Goal: Information Seeking & Learning: Learn about a topic

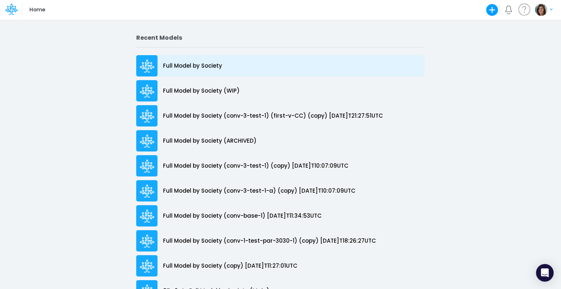
click at [201, 65] on p "Full Model by Society" at bounding box center [192, 66] width 59 height 8
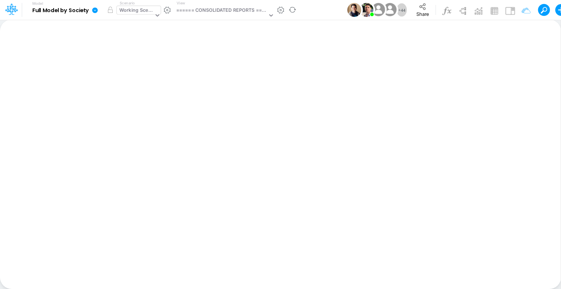
drag, startPoint x: 142, startPoint y: 6, endPoint x: 142, endPoint y: 10, distance: 4.4
click at [142, 6] on div "Working Scenario" at bounding box center [135, 15] width 37 height 19
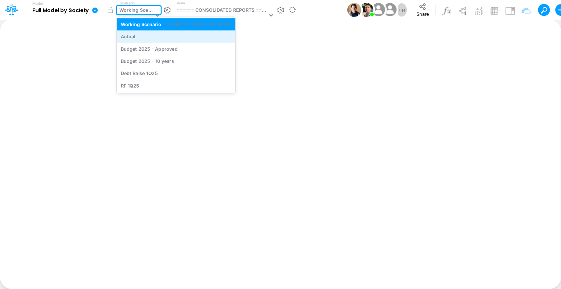
click at [145, 37] on div "Actual" at bounding box center [176, 36] width 111 height 7
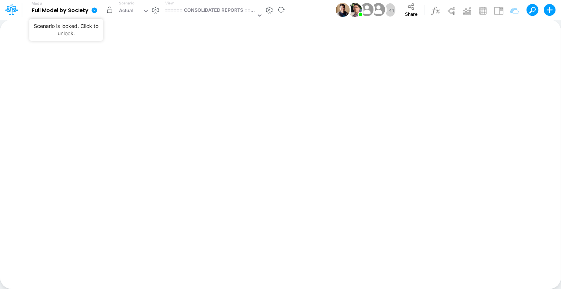
click at [110, 11] on button "button" at bounding box center [109, 9] width 13 height 13
click at [94, 10] on icon at bounding box center [94, 10] width 6 height 6
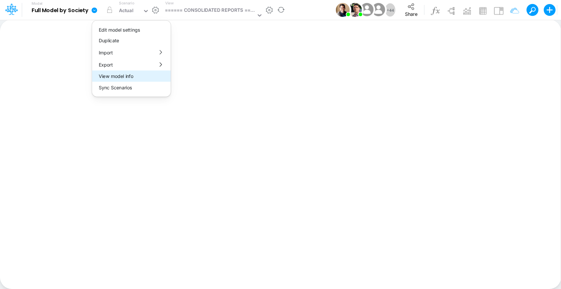
click at [127, 79] on button "View model info" at bounding box center [131, 76] width 79 height 11
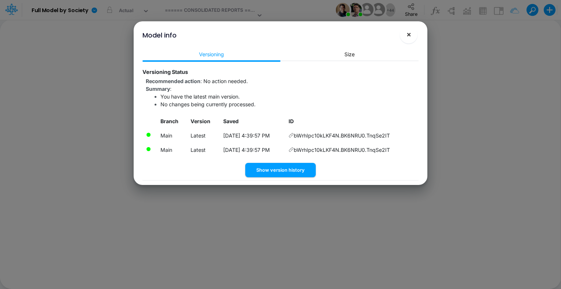
click at [412, 37] on button "×" at bounding box center [409, 35] width 18 height 18
